Goal: Find specific page/section: Find specific page/section

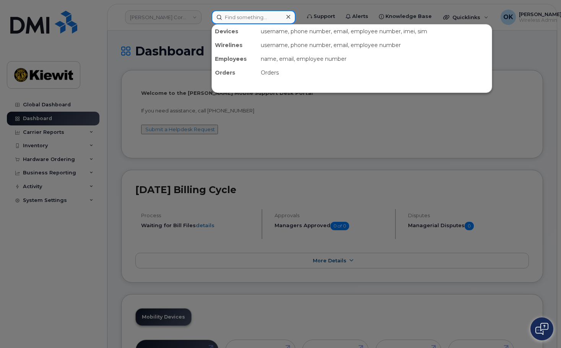
click at [246, 16] on input at bounding box center [254, 17] width 84 height 14
paste input "00552221"
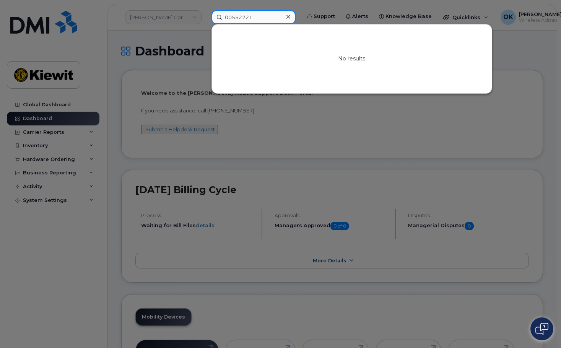
click at [230, 19] on input "00552221" at bounding box center [254, 17] width 84 height 14
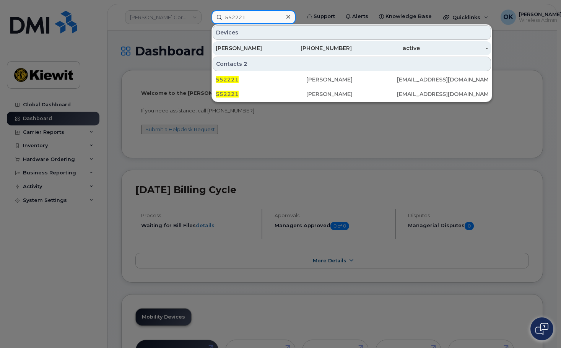
type input "552221"
click at [300, 51] on div "[PHONE_NUMBER]" at bounding box center [318, 48] width 68 height 8
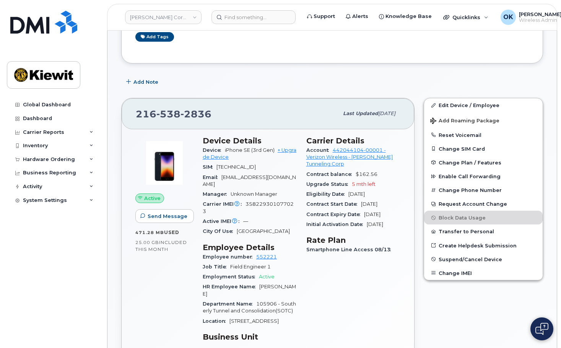
scroll to position [153, 0]
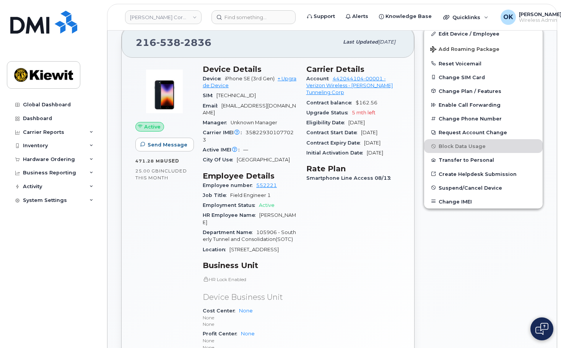
drag, startPoint x: 223, startPoint y: 77, endPoint x: 276, endPoint y: 79, distance: 52.4
click at [276, 79] on div "Device iPhone SE (3rd Gen) + Upgrade Device" at bounding box center [250, 82] width 94 height 17
copy span "iPhone SE (3rd Gen)"
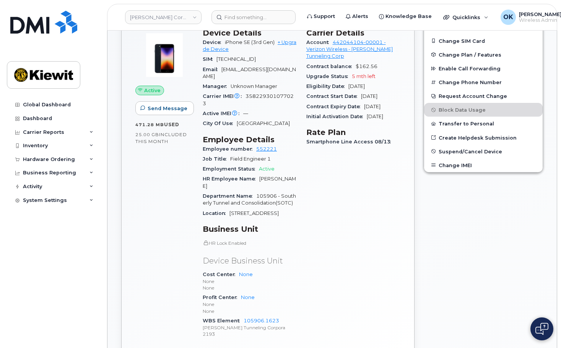
scroll to position [230, 0]
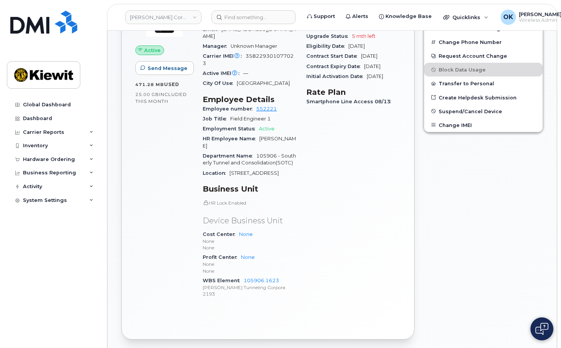
click at [311, 266] on div "Carrier Details Account 442044104-00001 - Verizon Wireless - McNally Tunneling …" at bounding box center [354, 147] width 104 height 326
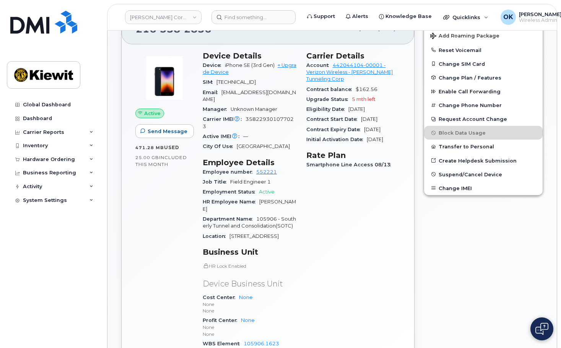
scroll to position [153, 0]
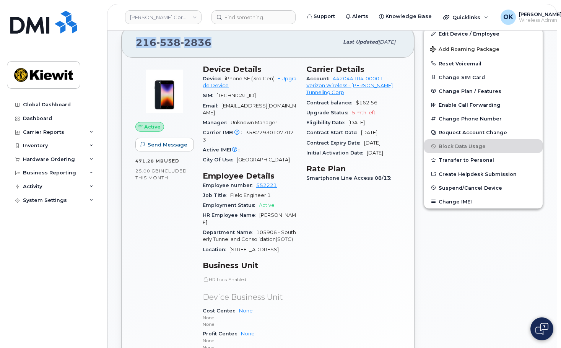
drag, startPoint x: 217, startPoint y: 39, endPoint x: 104, endPoint y: 46, distance: 113.1
copy span "216 538 2836"
click at [424, 258] on div "Edit Device / Employee Add Roaming Package Reset Voicemail Change SIM Card Chan…" at bounding box center [483, 221] width 129 height 399
